Goal: Information Seeking & Learning: Learn about a topic

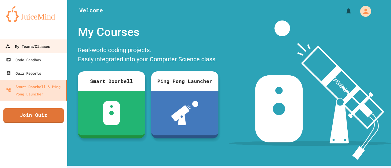
click at [28, 46] on div "My Teams/Classes" at bounding box center [27, 47] width 45 height 8
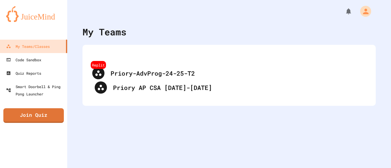
drag, startPoint x: 159, startPoint y: 65, endPoint x: 155, endPoint y: 80, distance: 15.4
click at [155, 80] on div "Replit Priory-AdvProg-24-25-T2 Priory AP CSA [DATE]-[DATE]" at bounding box center [229, 75] width 281 height 49
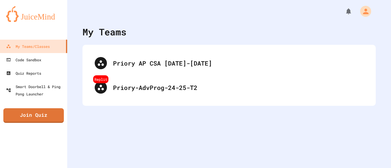
click at [155, 80] on div "Replit Priory-AdvProg-24-25-T2 Priory AP CSA [DATE]-[DATE]" at bounding box center [229, 75] width 281 height 49
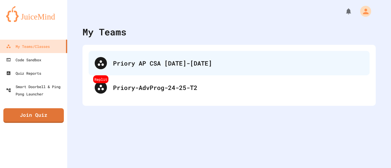
click at [166, 64] on div "Priory AP CSA [DATE]-[DATE]" at bounding box center [238, 63] width 250 height 9
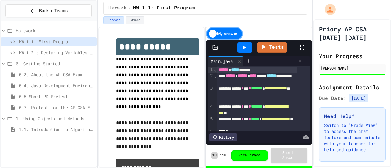
drag, startPoint x: 247, startPoint y: 45, endPoint x: 142, endPoint y: 85, distance: 112.4
click at [142, 85] on div "**********" at bounding box center [205, 97] width 214 height 141
click at [35, 53] on span "HW 1.2 : Declaring Variables and Data Types" at bounding box center [56, 52] width 75 height 6
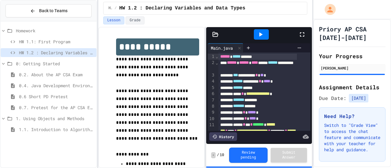
click at [260, 39] on div at bounding box center [261, 34] width 15 height 10
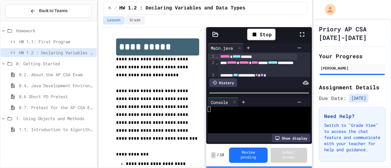
click at [302, 36] on icon at bounding box center [301, 34] width 7 height 7
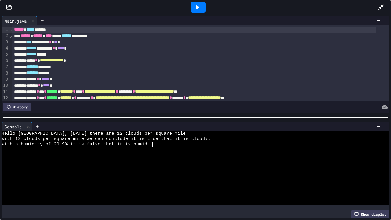
click at [383, 3] on div at bounding box center [384, 7] width 13 height 16
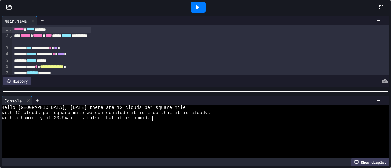
scroll to position [5, 0]
